Goal: Task Accomplishment & Management: Complete application form

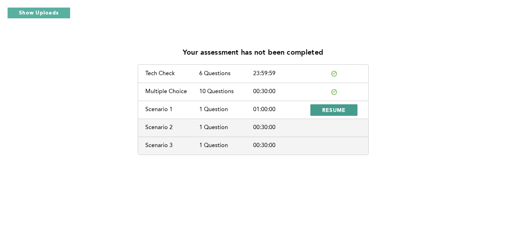
click at [328, 107] on span "RESUME" at bounding box center [334, 110] width 24 height 7
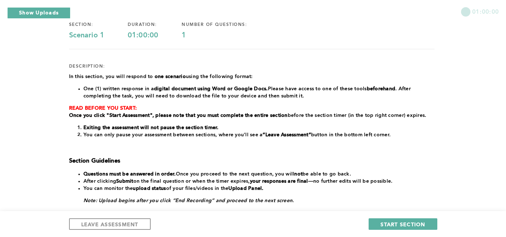
scroll to position [72, 0]
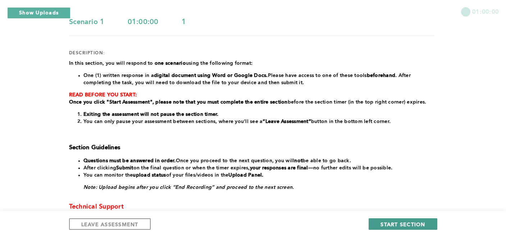
click at [403, 224] on span "START SECTION" at bounding box center [403, 224] width 45 height 7
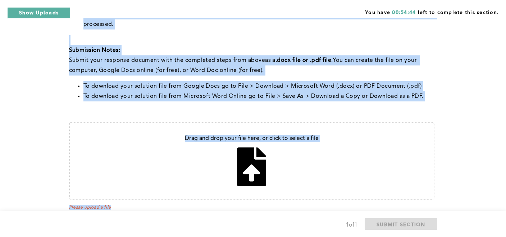
scroll to position [312, 0]
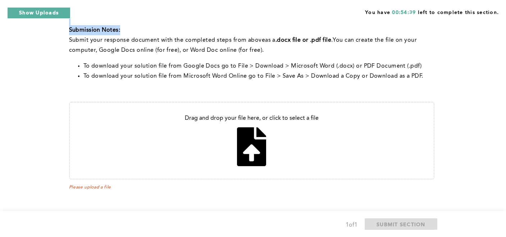
drag, startPoint x: 95, startPoint y: 32, endPoint x: 413, endPoint y: 26, distance: 317.5
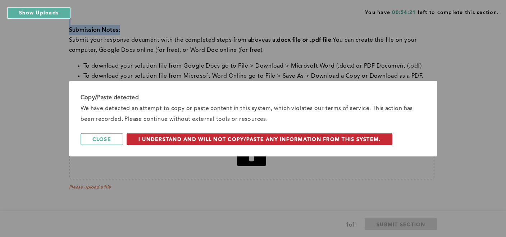
click at [206, 140] on span "I understand and will not copy/paste any information from this system." at bounding box center [260, 139] width 243 height 7
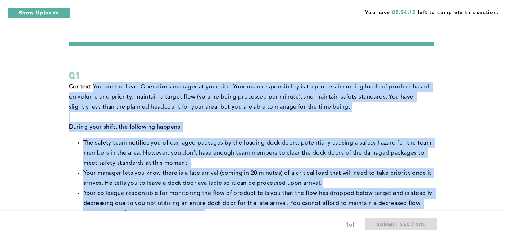
scroll to position [0, 0]
click at [317, 106] on span "You are the Lead Operations manager at your site. Your main responsibility is t…" at bounding box center [250, 97] width 362 height 26
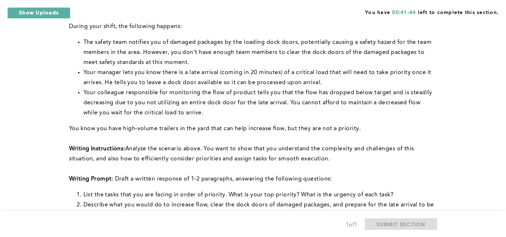
scroll to position [115, 0]
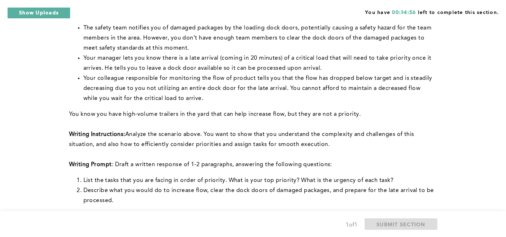
click at [431, 138] on p "Writing Instructions: Analyze the scenario above. You want to show that you und…" at bounding box center [252, 140] width 366 height 20
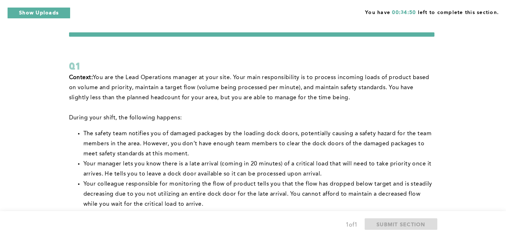
scroll to position [0, 0]
